Goal: Information Seeking & Learning: Learn about a topic

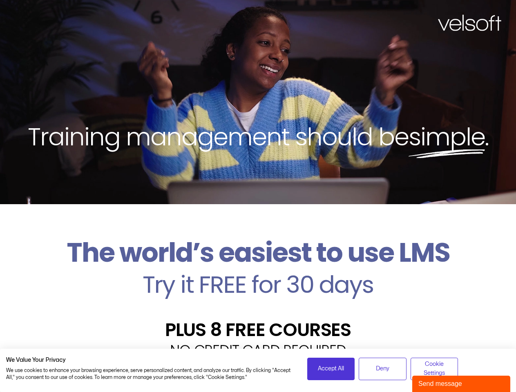
click at [258, 196] on div "Training management should be simple ." at bounding box center [258, 102] width 516 height 204
click at [331, 369] on span "Accept All" at bounding box center [331, 368] width 26 height 9
click at [382, 369] on span "Deny" at bounding box center [382, 368] width 13 height 9
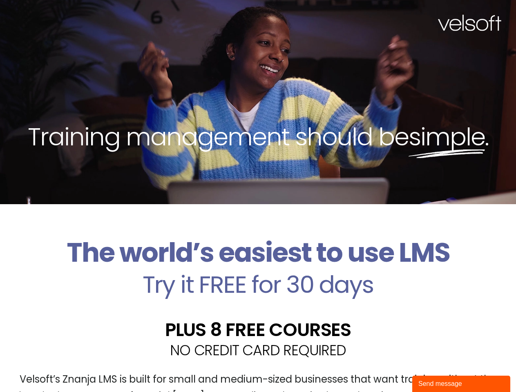
click at [434, 369] on div "Velsoft’s Znanja LMS is built for small and medium-sized businesses that want t…" at bounding box center [258, 392] width 504 height 60
click at [461, 384] on div "Send message" at bounding box center [461, 384] width 86 height 10
